Goal: Submit feedback/report problem

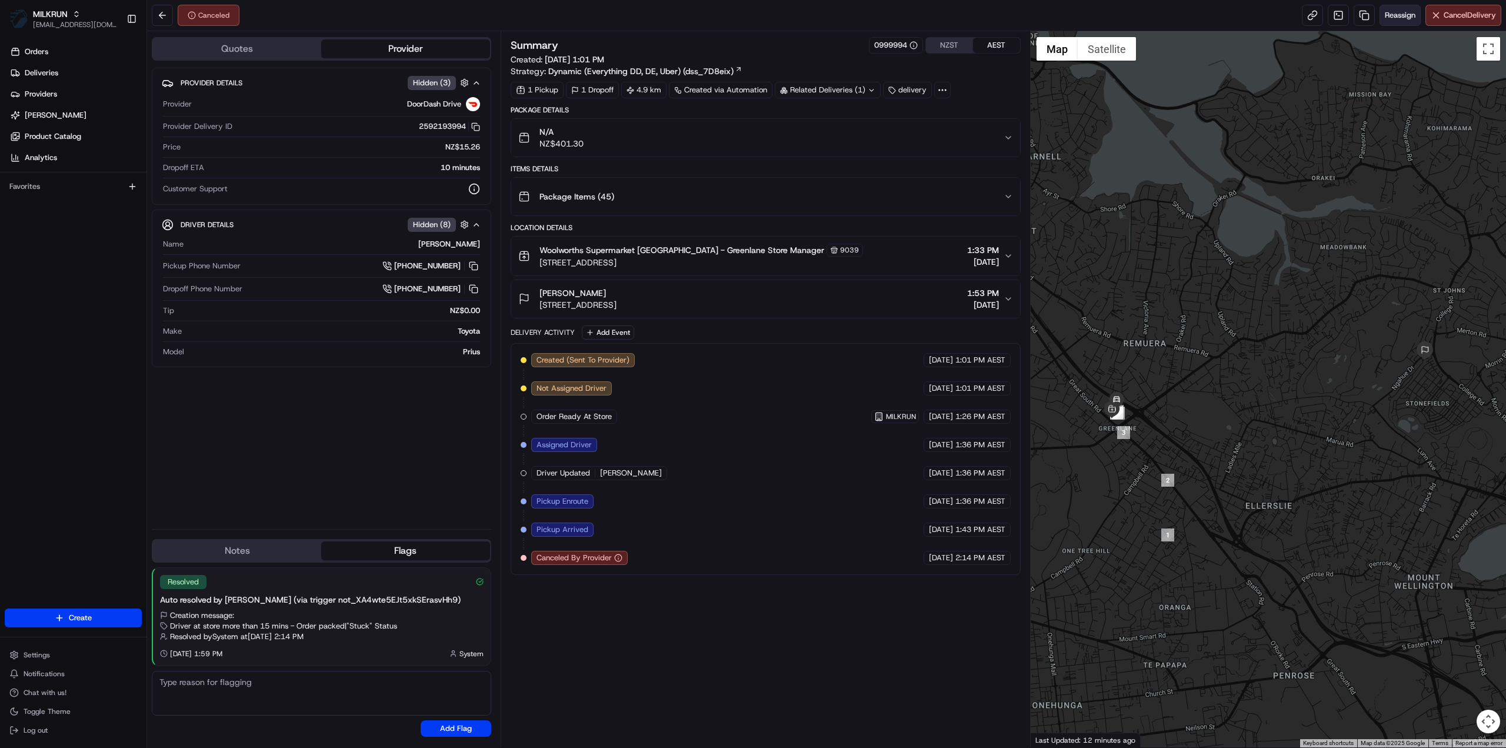
click at [1403, 12] on span "Reassign" at bounding box center [1400, 15] width 31 height 11
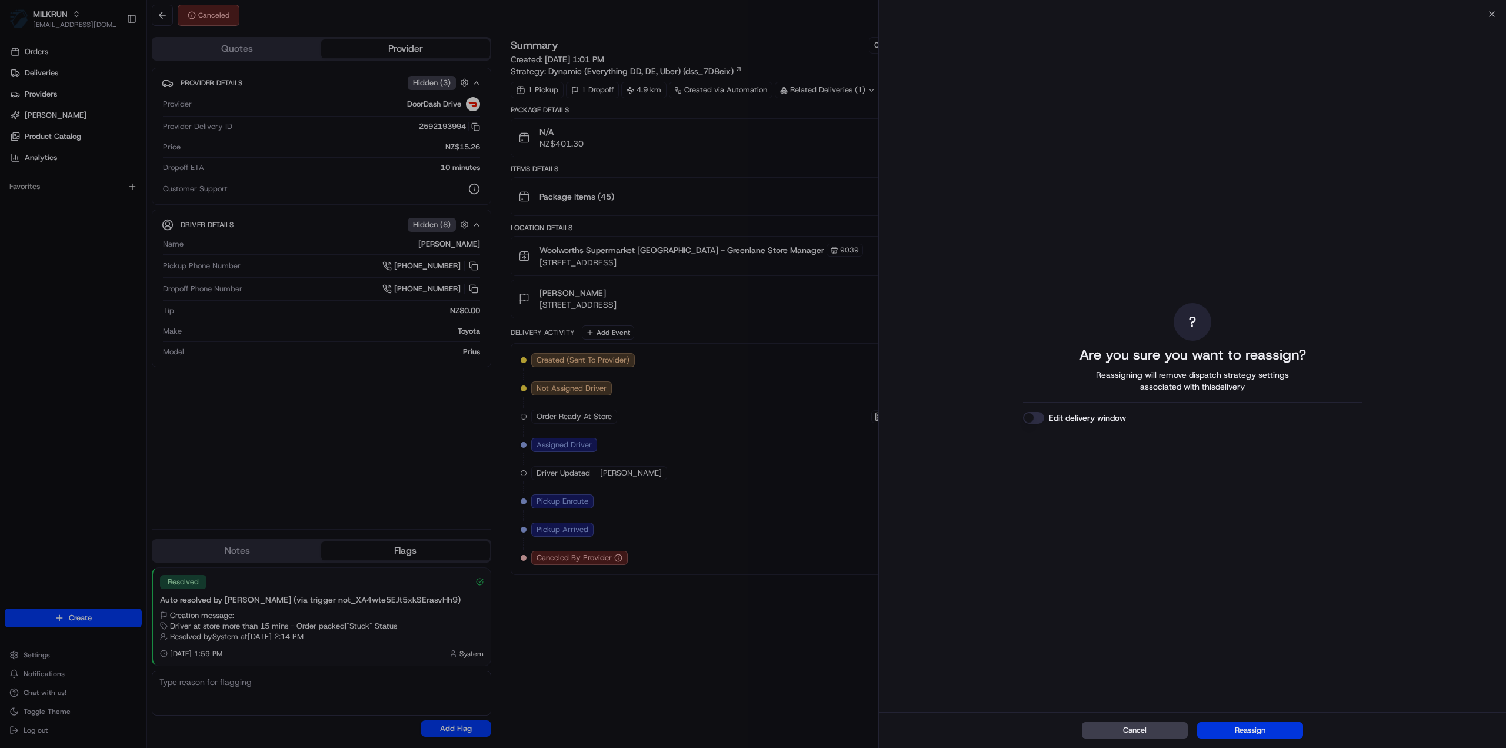
click at [1265, 731] on button "Reassign" at bounding box center [1250, 730] width 106 height 16
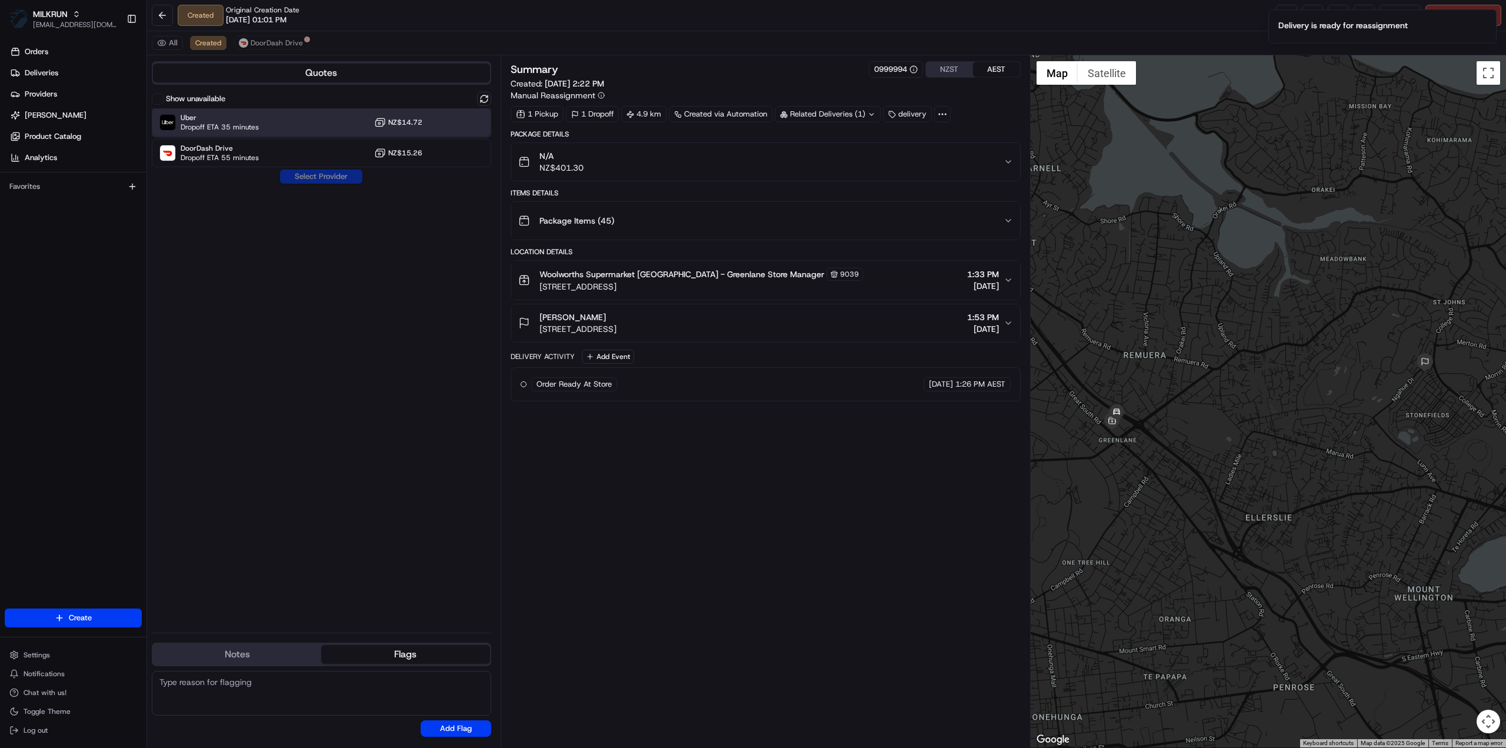
click at [235, 115] on span "Uber" at bounding box center [220, 117] width 78 height 9
click at [310, 178] on button "Assign Provider" at bounding box center [322, 176] width 84 height 14
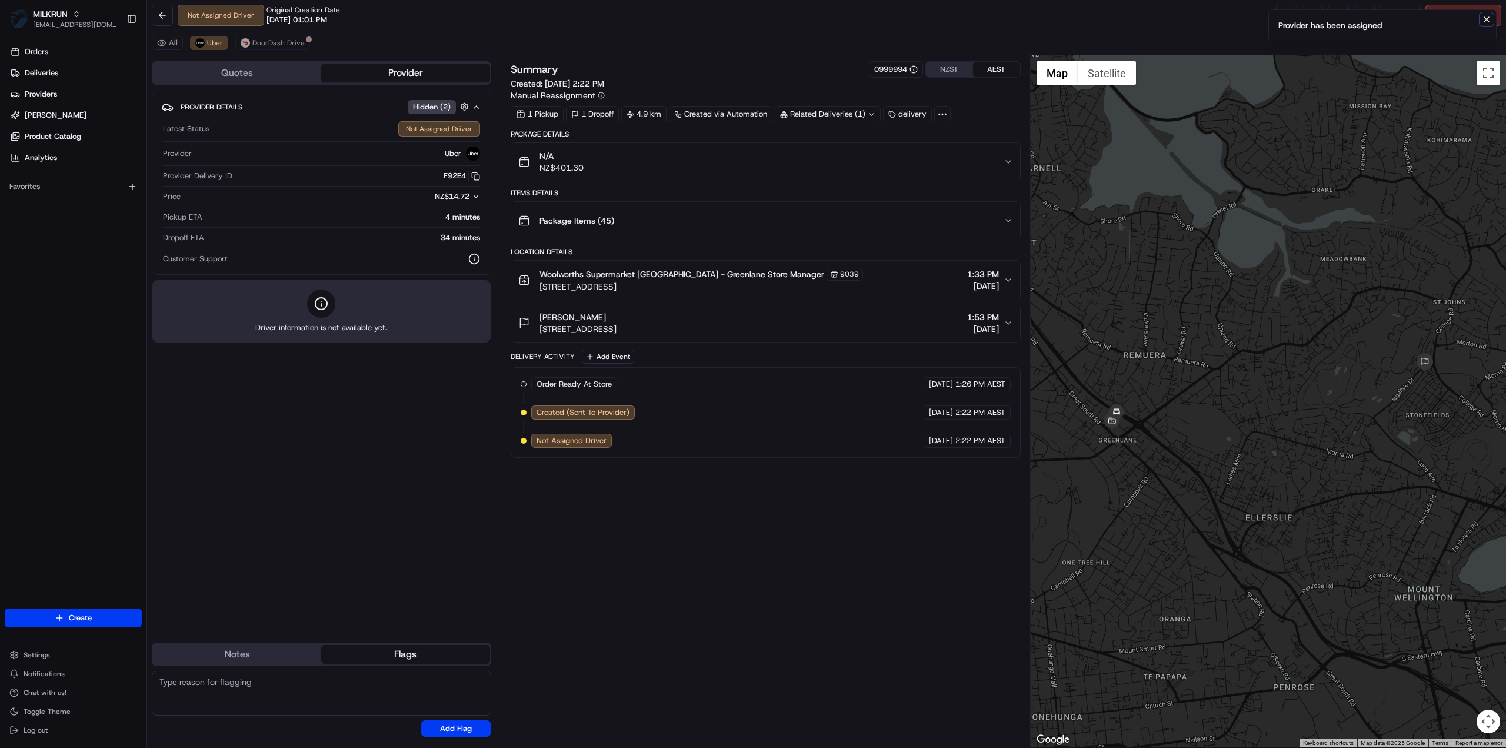
click at [1485, 19] on icon "Notifications (F8)" at bounding box center [1486, 19] width 9 height 9
click at [1290, 19] on link at bounding box center [1286, 15] width 21 height 21
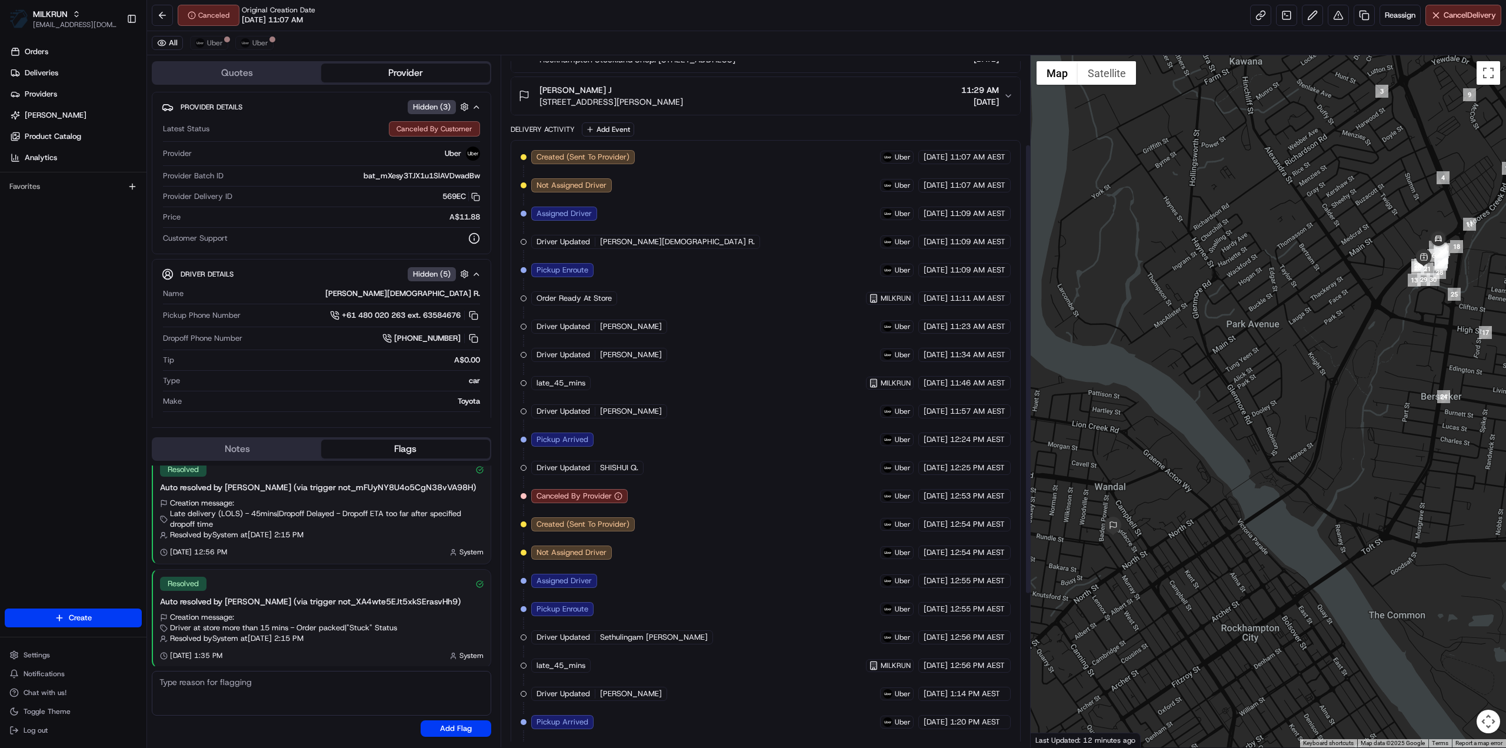
scroll to position [135, 0]
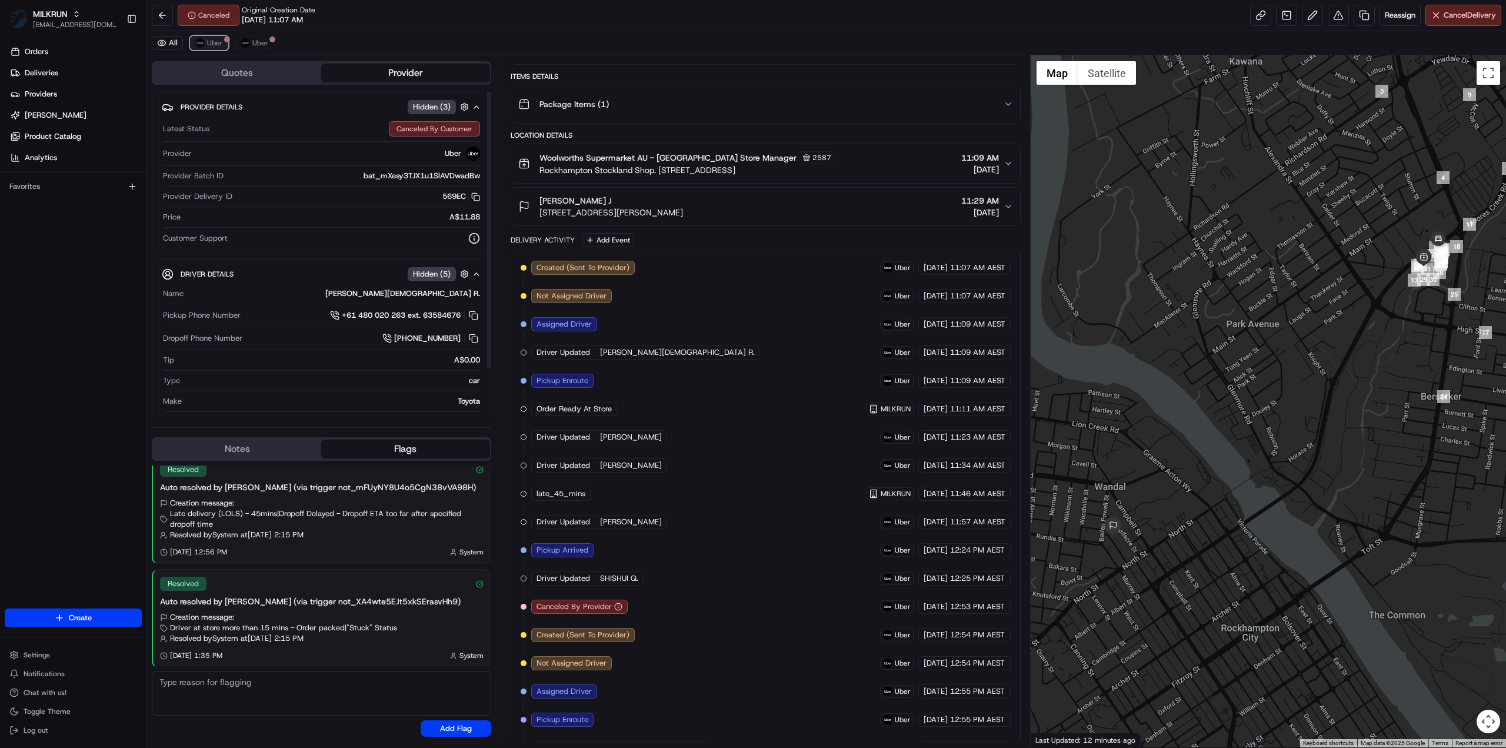
click at [219, 46] on span "Uber" at bounding box center [215, 42] width 16 height 9
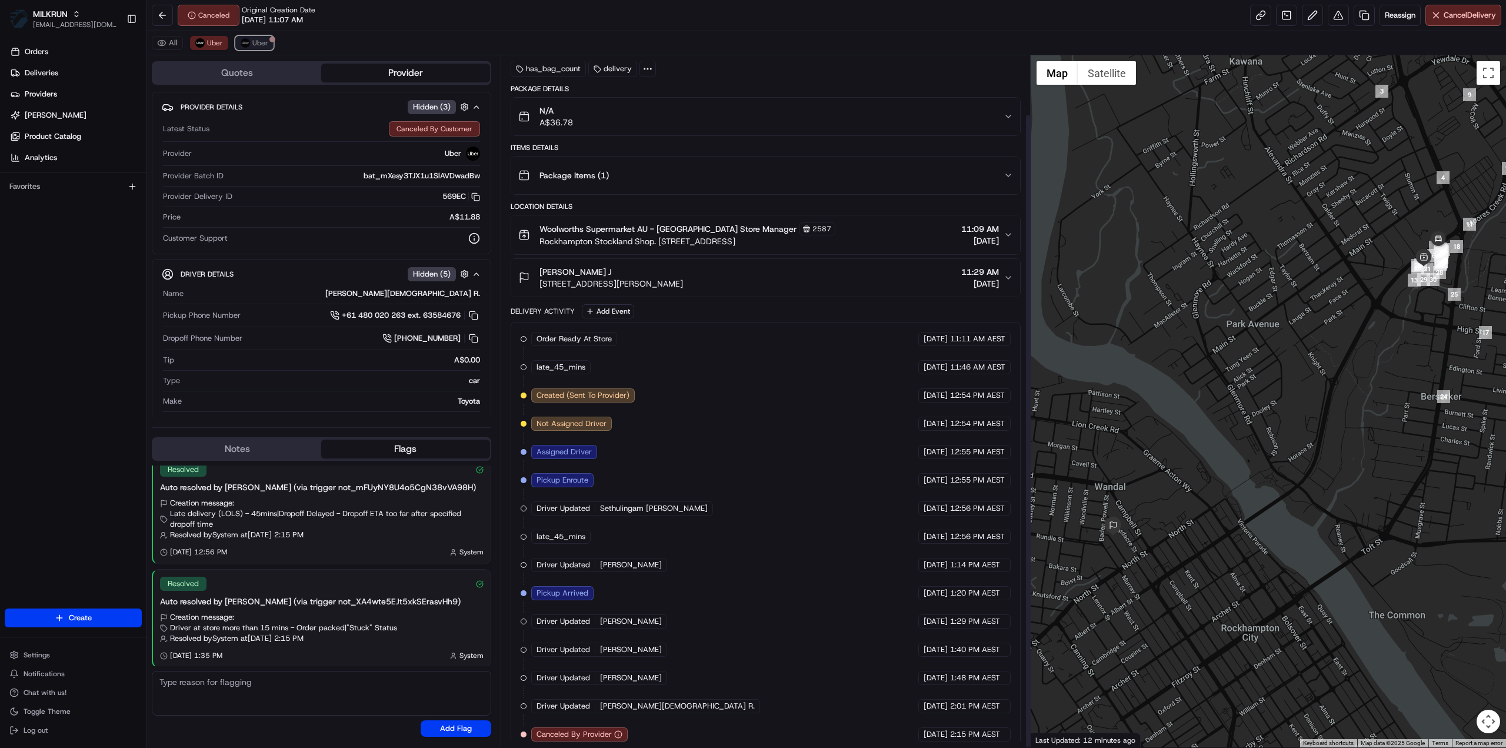
click at [252, 43] on span "Uber" at bounding box center [260, 42] width 16 height 9
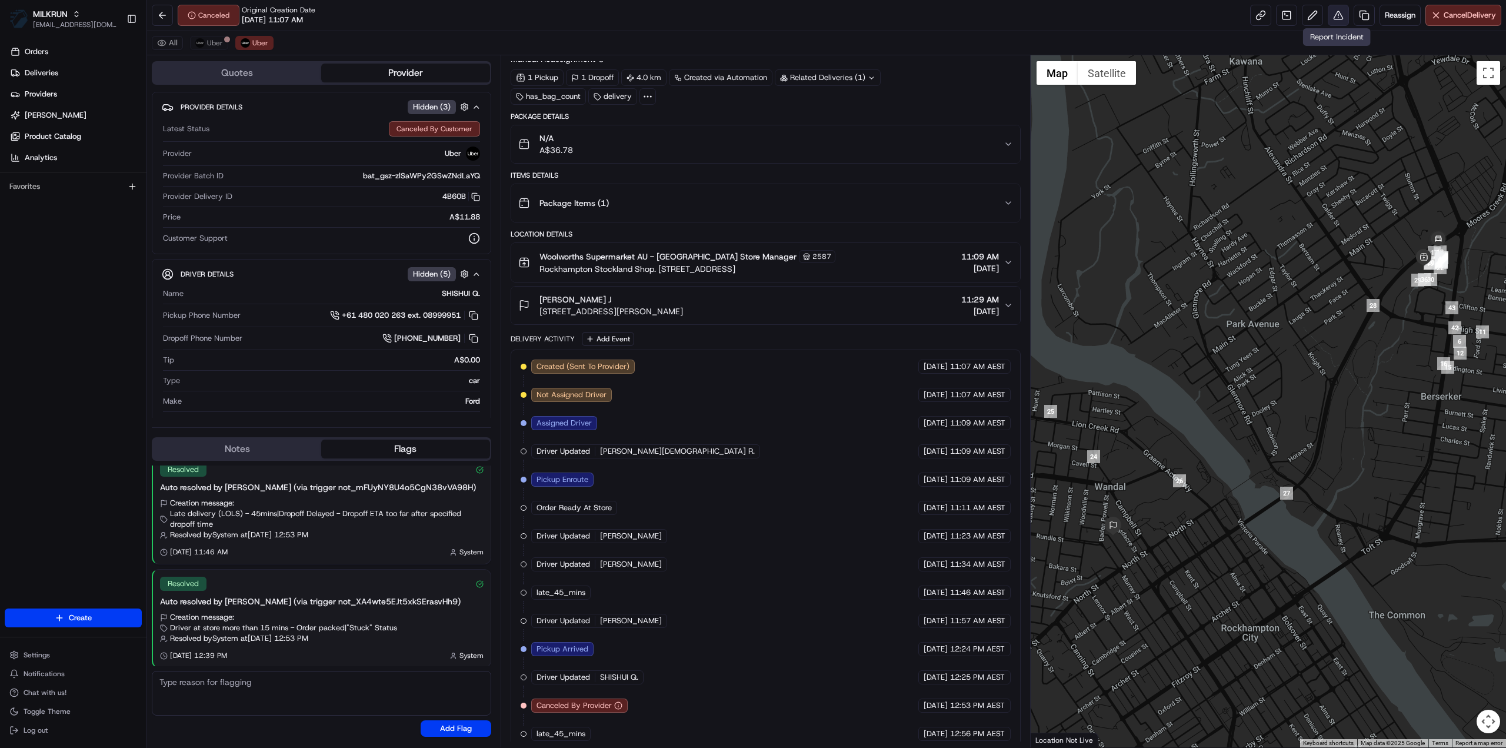
click at [1335, 15] on button at bounding box center [1338, 15] width 21 height 21
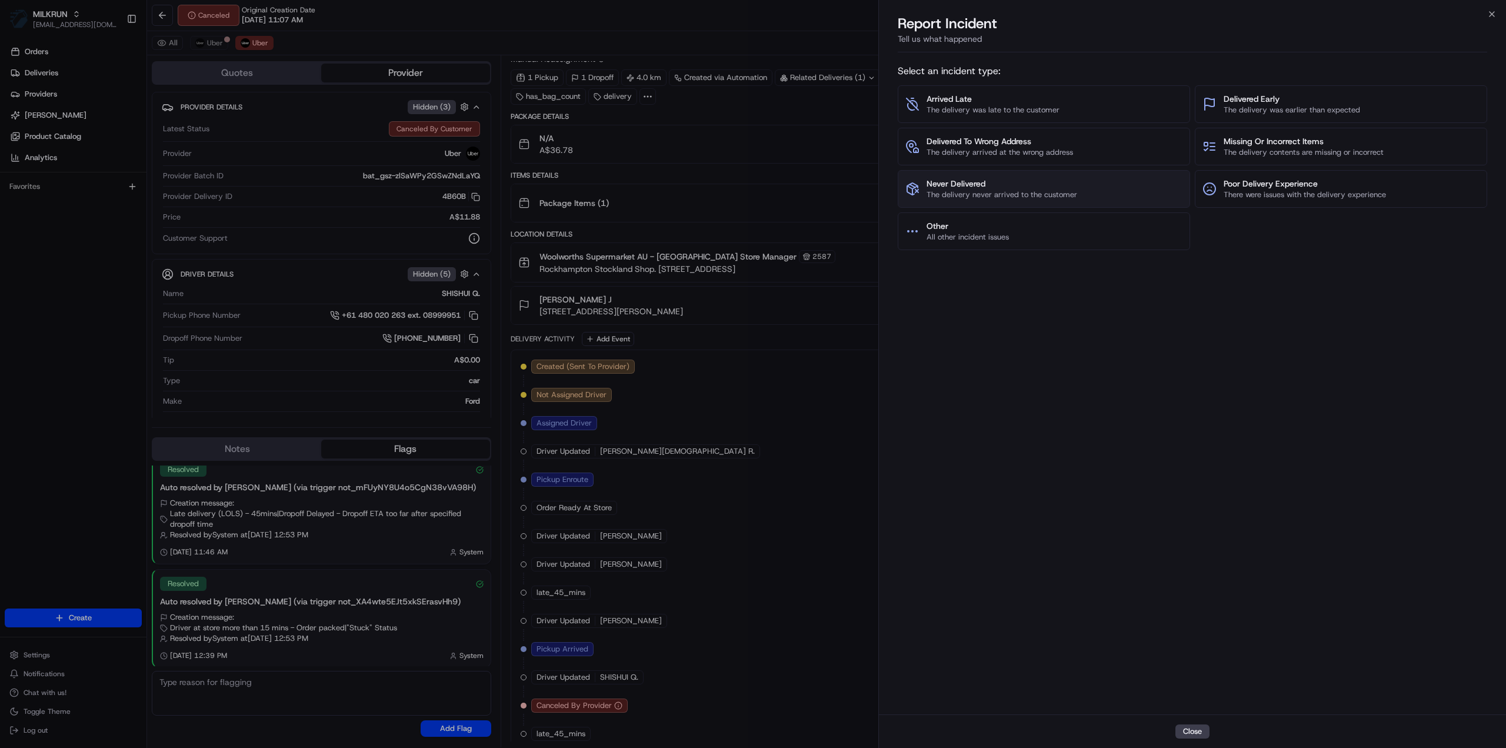
click at [970, 181] on span "Never Delivered" at bounding box center [1002, 184] width 151 height 12
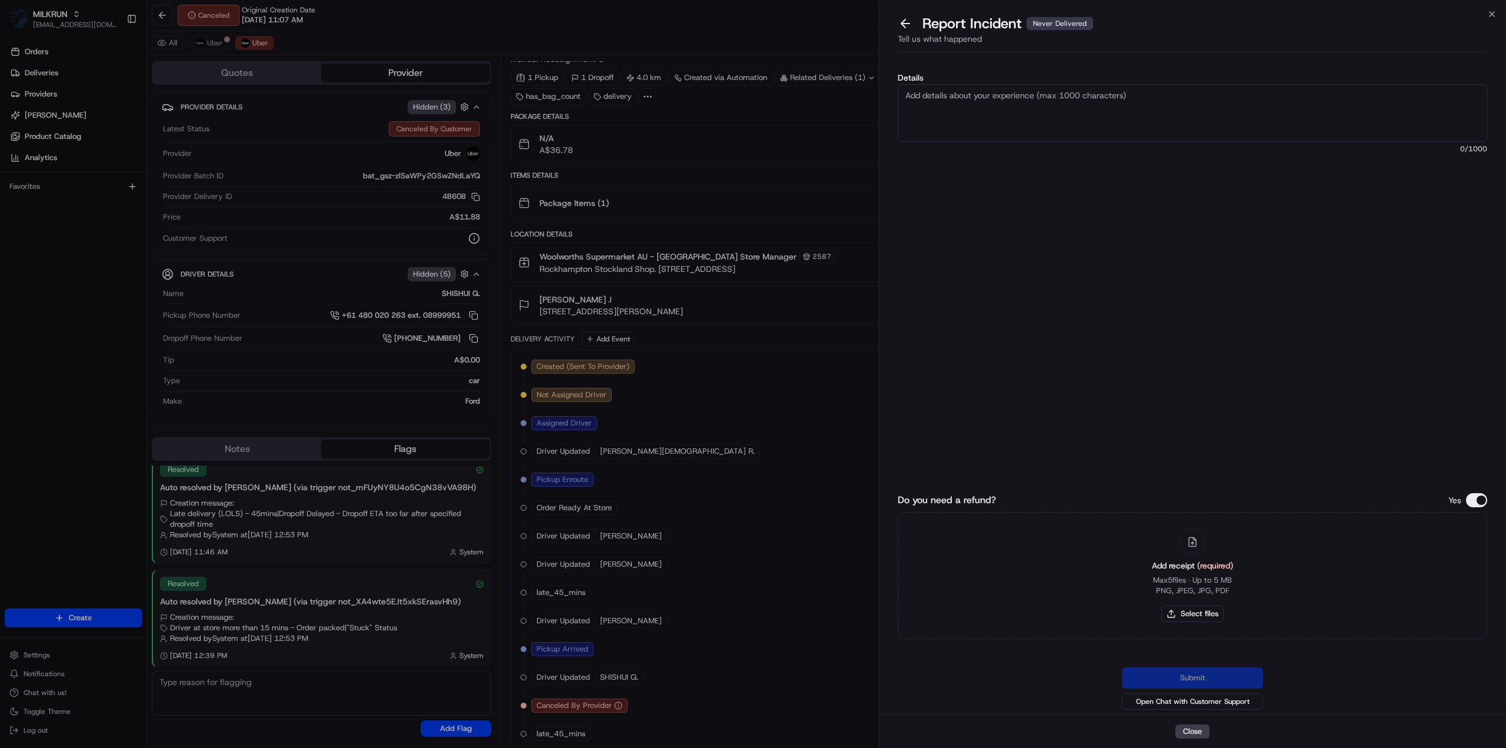
click at [909, 108] on textarea "Details" at bounding box center [1193, 113] width 590 height 58
type textarea "Has been collection by a driver - not delivered to the customer"
click at [1210, 618] on button "Select files" at bounding box center [1193, 613] width 62 height 16
type input "C:\fakepath\Brandi - Invoice.pdf"
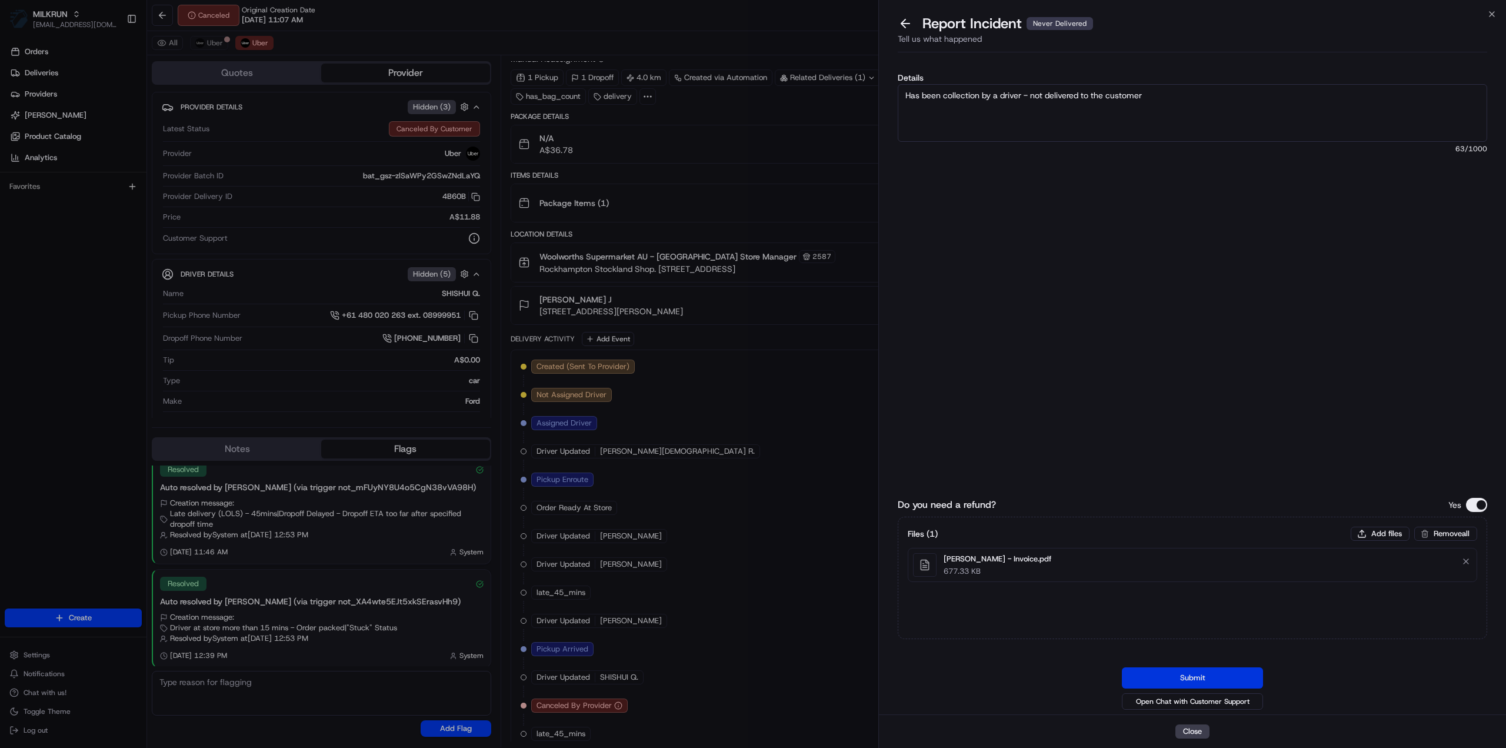
click at [1195, 684] on button "Submit" at bounding box center [1192, 677] width 141 height 21
